Goal: Task Accomplishment & Management: Use online tool/utility

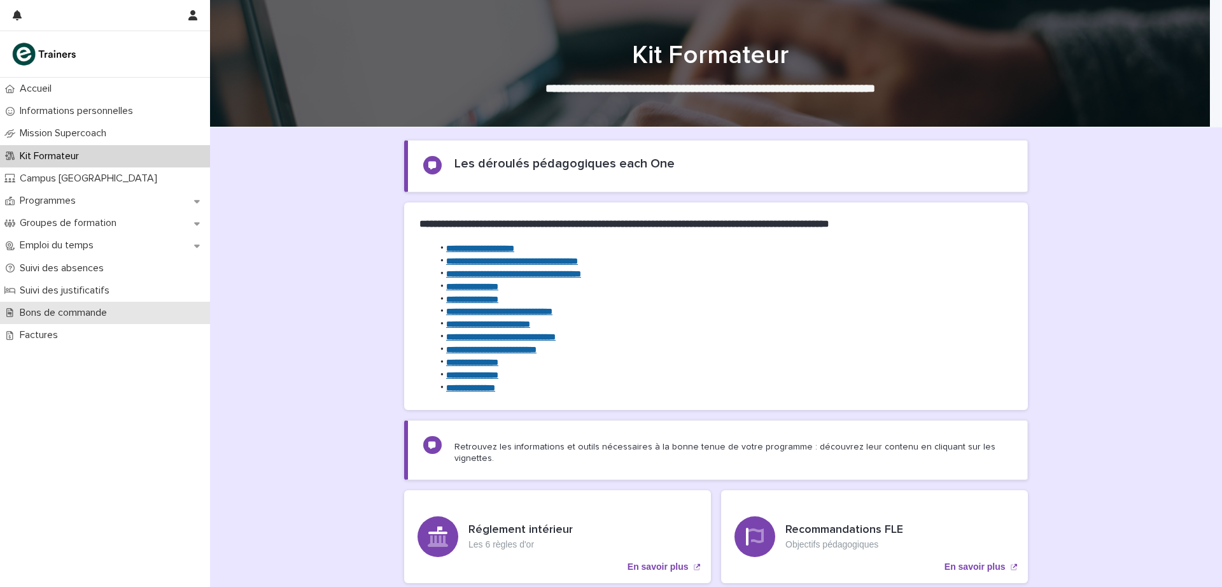
click at [71, 314] on p "Bons de commande" at bounding box center [66, 313] width 102 height 12
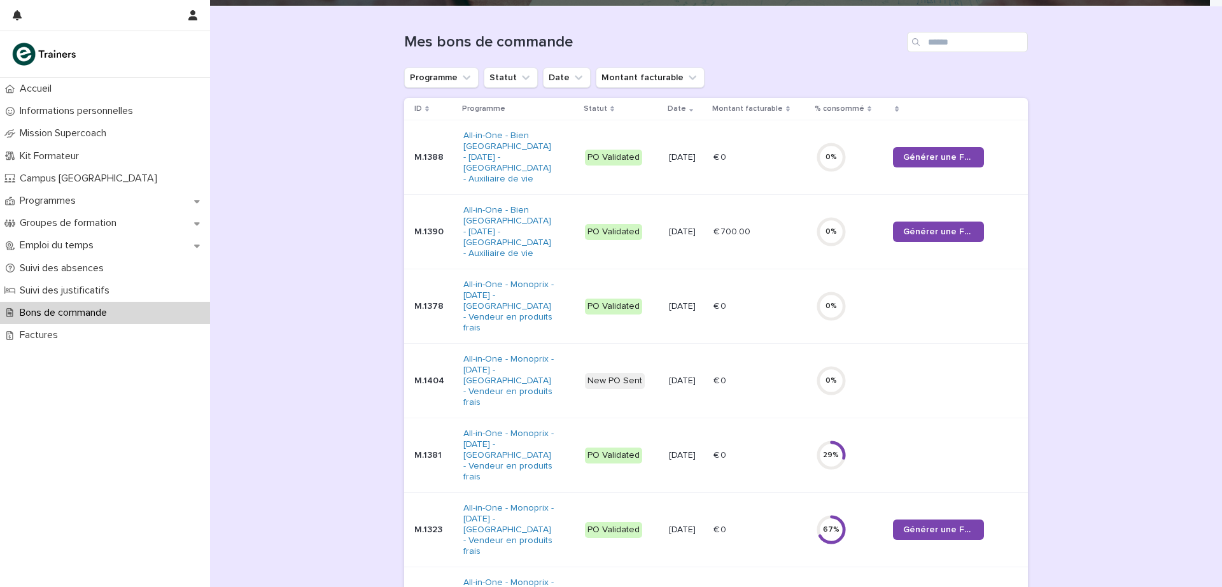
scroll to position [122, 0]
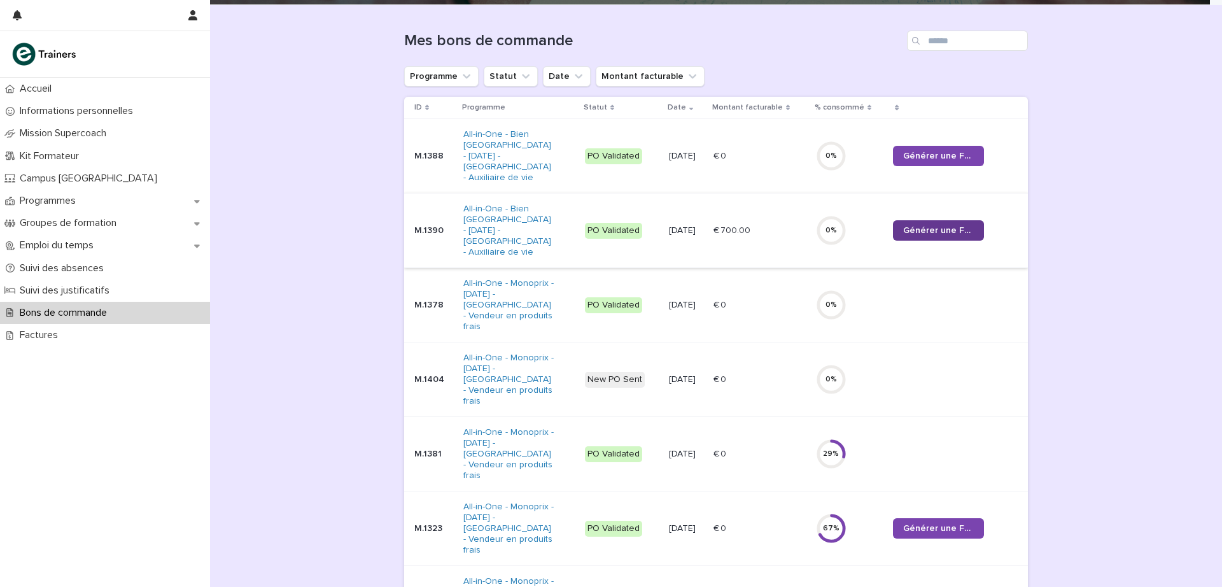
click at [923, 226] on span "Générer une Facture" at bounding box center [938, 230] width 71 height 9
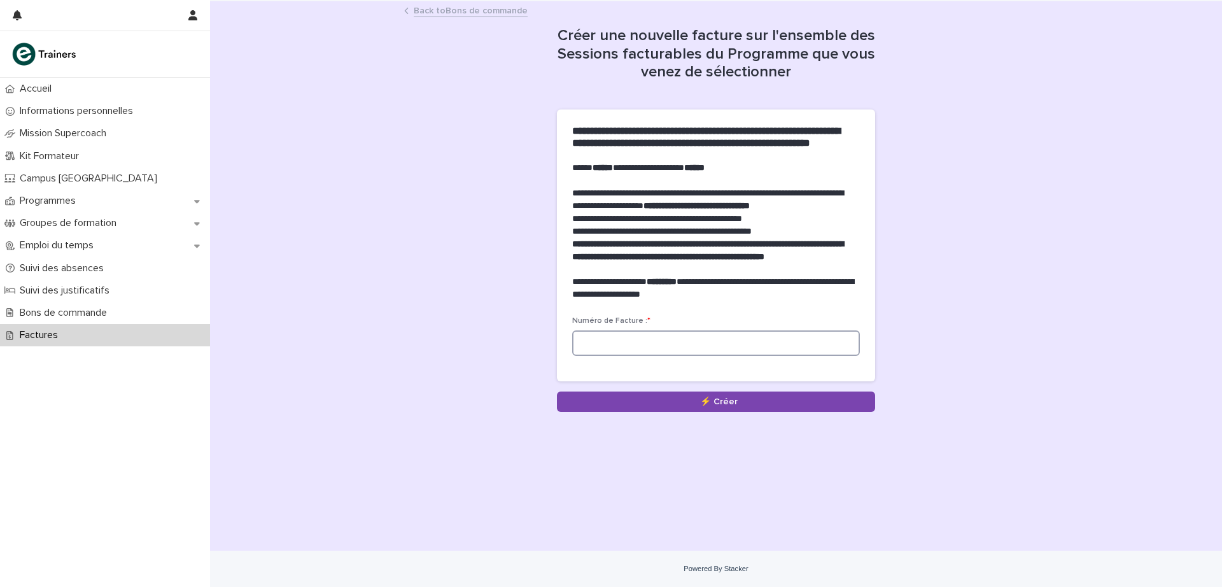
click at [637, 356] on input at bounding box center [716, 342] width 288 height 25
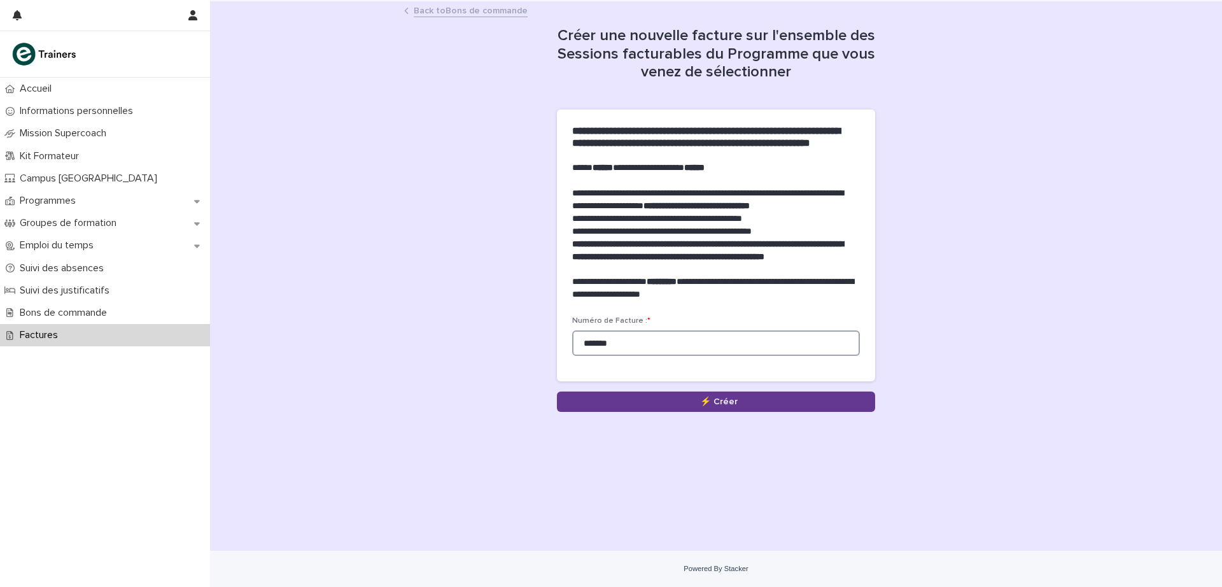
type input "*******"
click at [682, 412] on button "Save" at bounding box center [716, 401] width 318 height 20
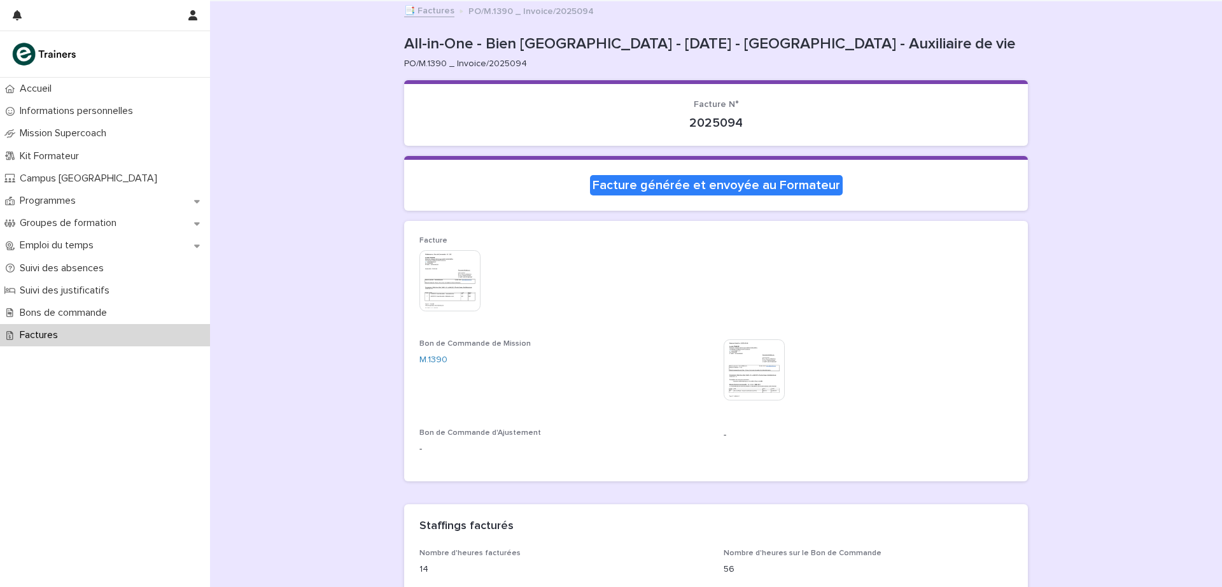
click at [454, 281] on img at bounding box center [449, 280] width 61 height 61
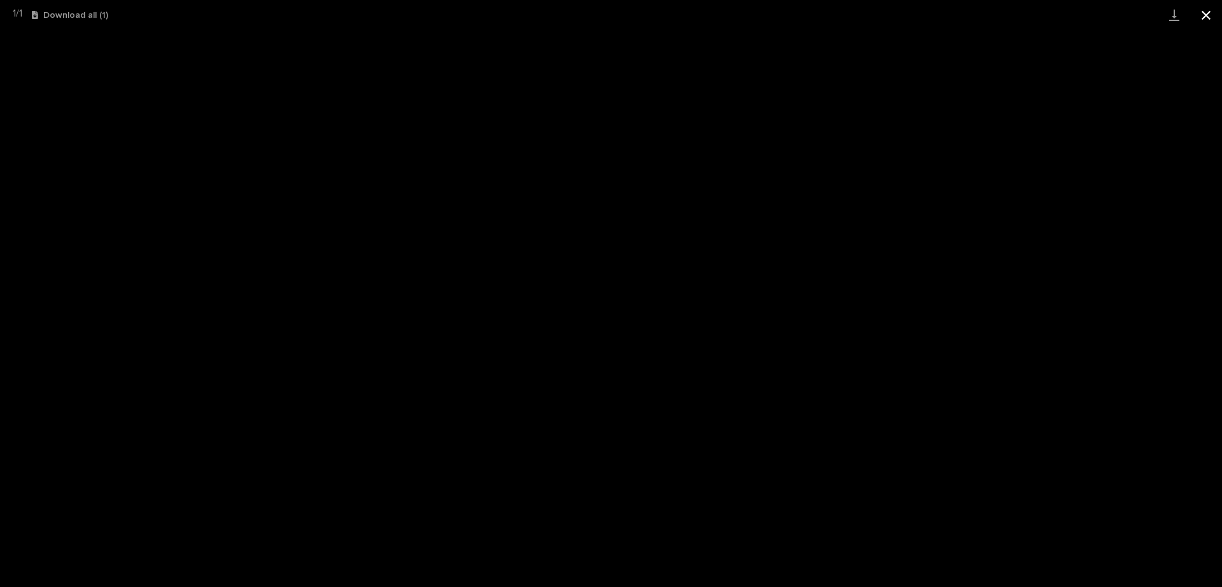
click at [1207, 14] on button "Close gallery" at bounding box center [1206, 15] width 32 height 30
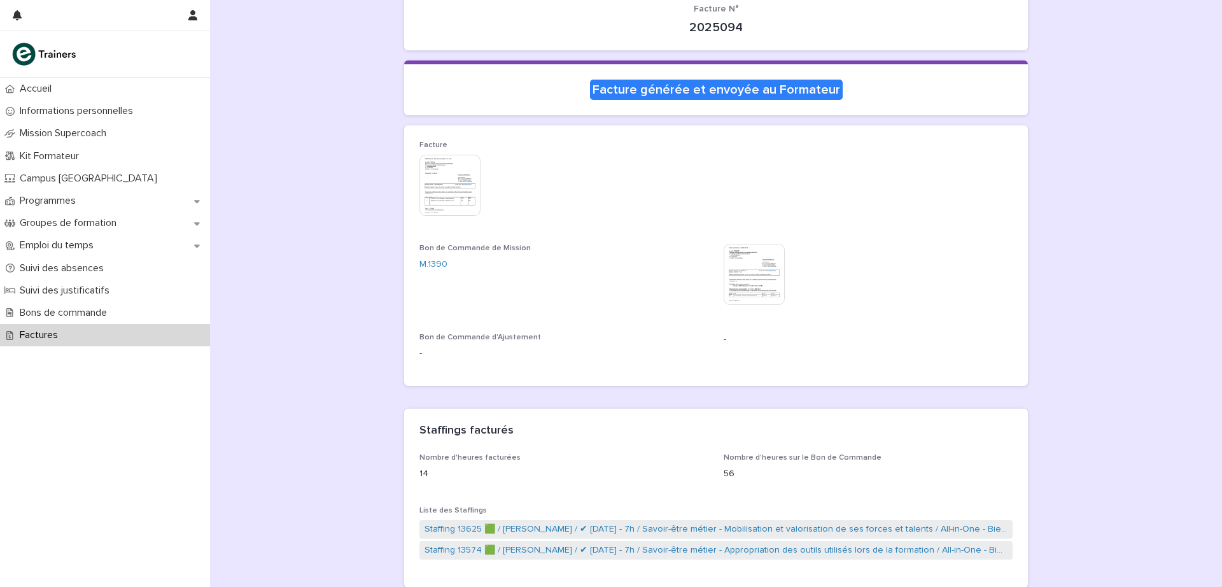
scroll to position [132, 0]
